Goal: Check status: Check status

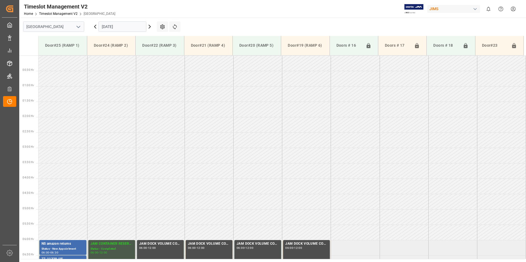
scroll to position [130, 0]
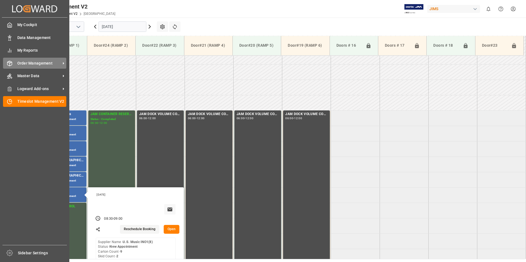
click at [29, 62] on span "Order Management" at bounding box center [38, 63] width 43 height 6
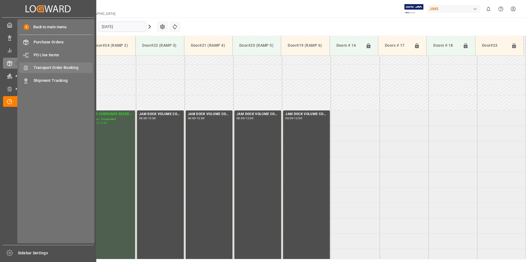
click at [61, 69] on span "Transport Order Booking" at bounding box center [63, 68] width 59 height 6
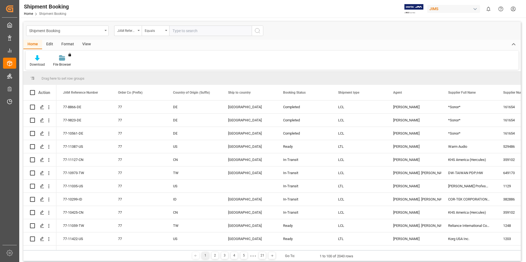
click at [181, 32] on input "text" at bounding box center [210, 31] width 82 height 10
type input "77-11329-us"
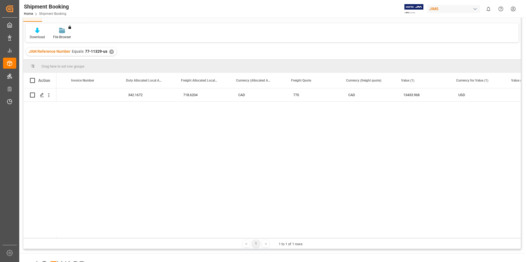
scroll to position [0, 1044]
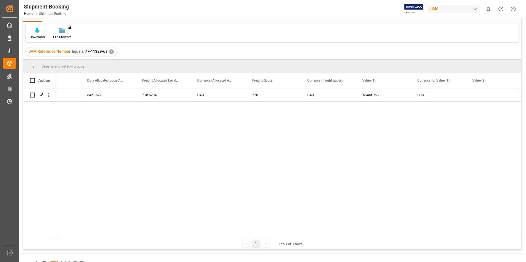
click at [111, 51] on div "✕" at bounding box center [111, 51] width 5 height 5
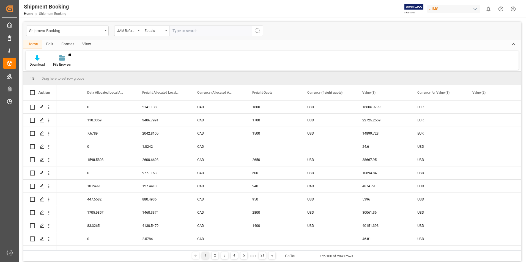
click at [179, 31] on input "text" at bounding box center [210, 31] width 82 height 10
type input "77-11300-us"
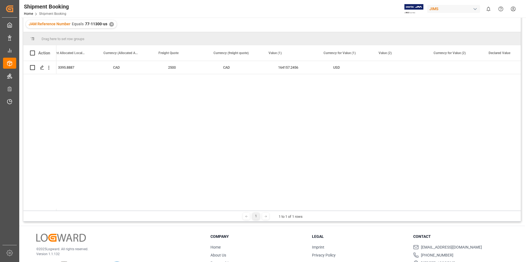
scroll to position [0, 1155]
